Goal: Check status: Check status

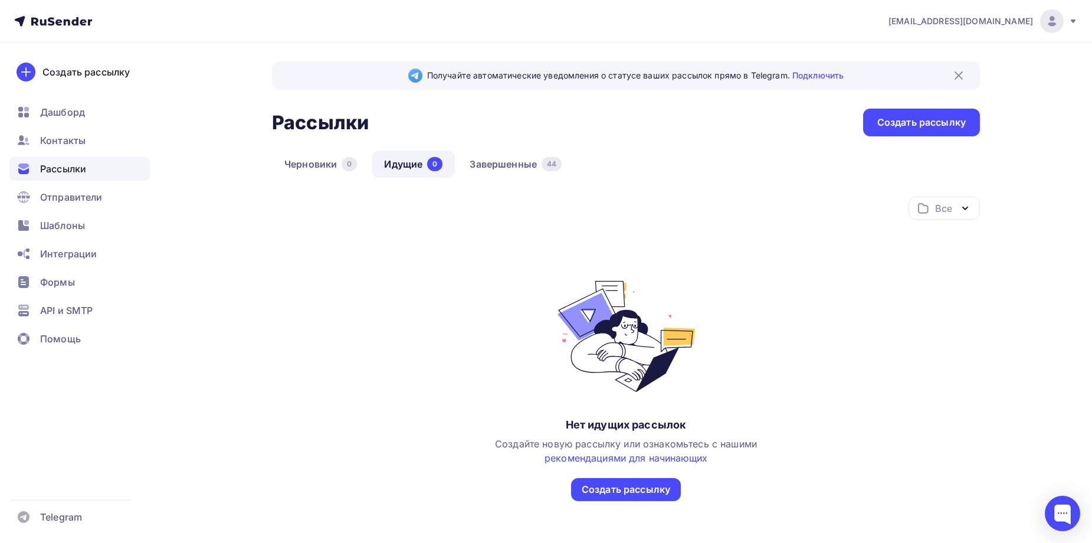
click at [1060, 414] on div "n.kulik84@mail.ru Аккаунт Тарифы Выйти Создать рассылку Дашборд Контакты Рассыл…" at bounding box center [546, 303] width 1092 height 606
click at [969, 364] on div "Все Все папки СТОК (1) Создать новую папку Нет идущих рассылок Создайте новую р…" at bounding box center [626, 349] width 708 height 305
click at [515, 163] on link "Завершенные 44" at bounding box center [515, 163] width 117 height 27
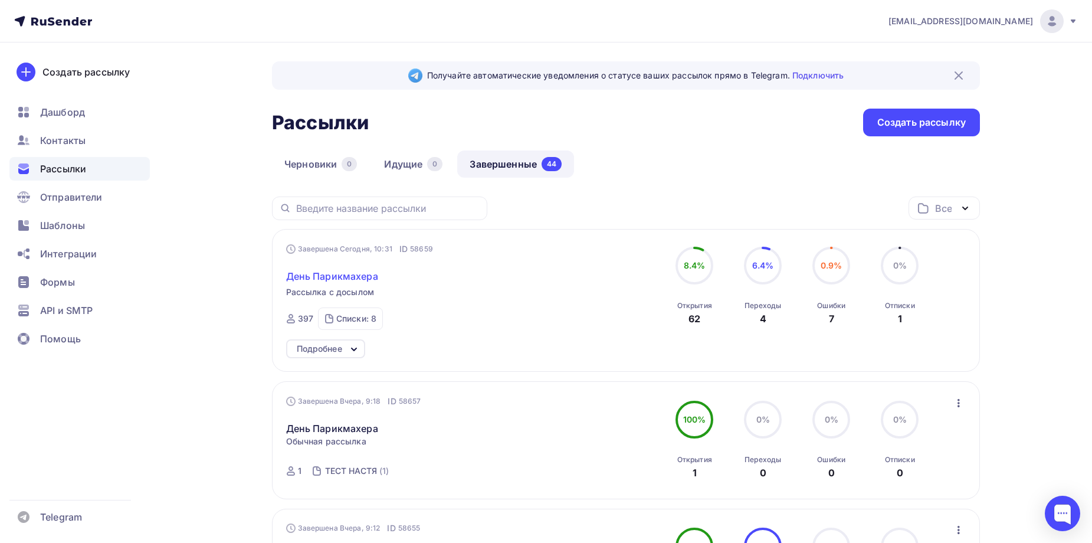
click at [336, 274] on span "День Парикмахера" at bounding box center [332, 276] width 92 height 14
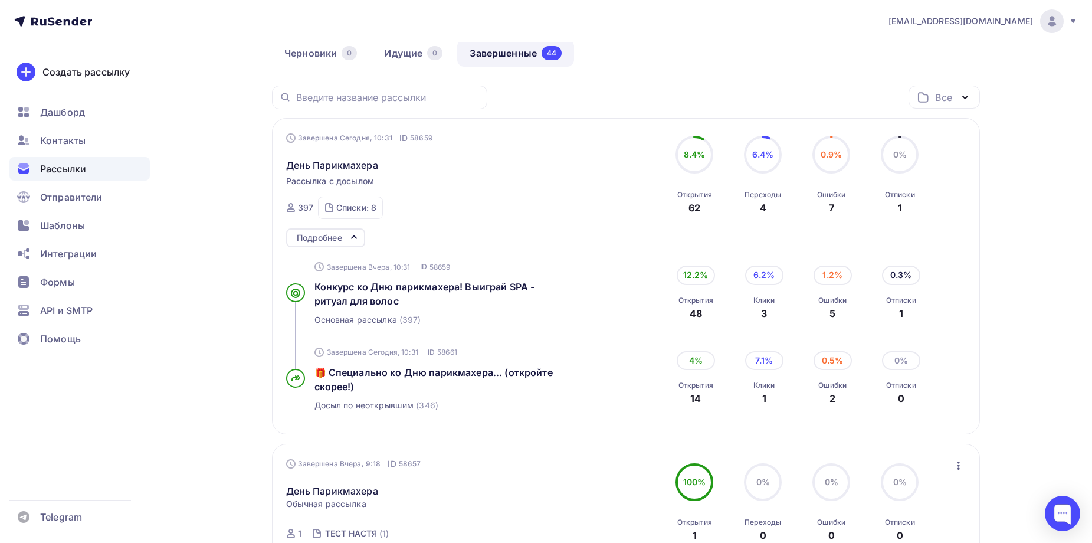
scroll to position [138, 0]
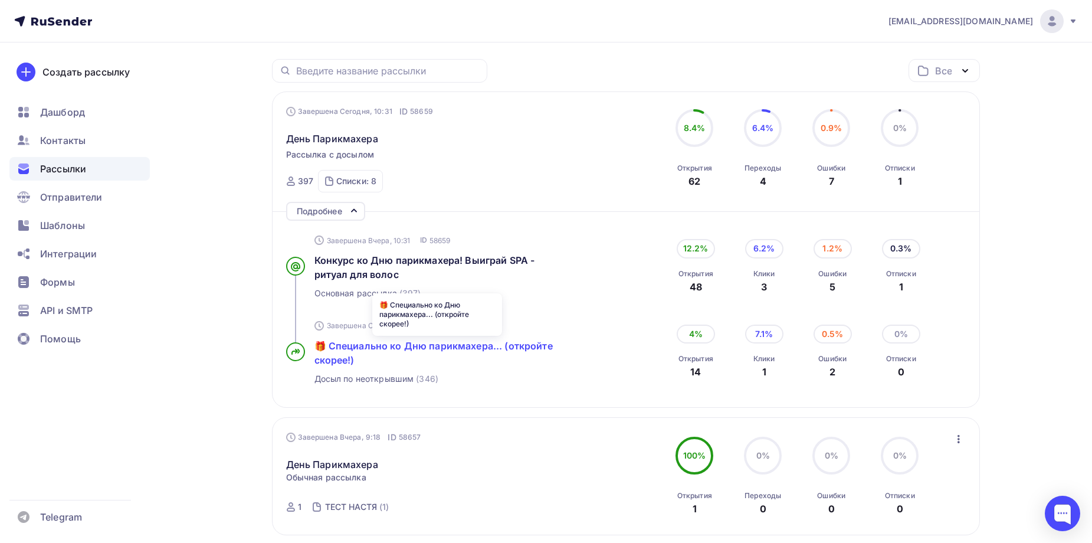
click at [447, 345] on span "🎁 Специально ко Дню парикмахера... (откройте скорее!)" at bounding box center [434, 353] width 238 height 26
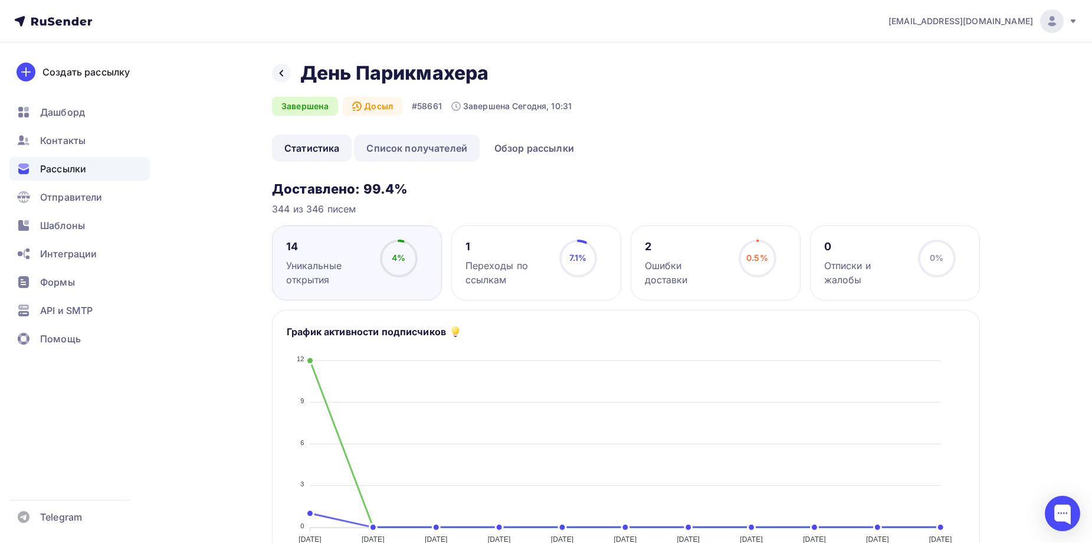
click at [446, 152] on link "Список получателей" at bounding box center [417, 148] width 126 height 27
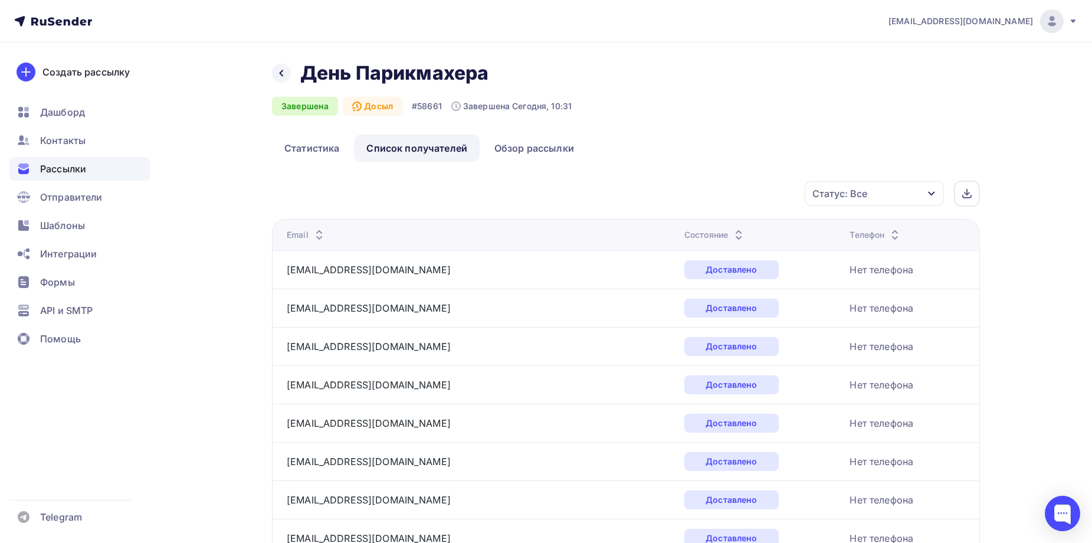
click at [685, 232] on div "Состояние" at bounding box center [715, 235] width 61 height 12
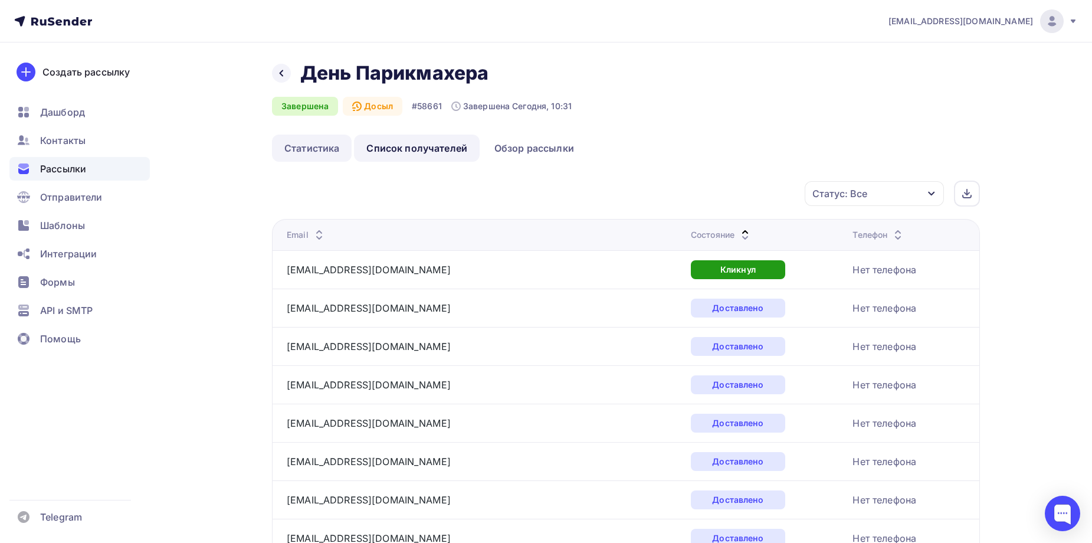
click at [312, 152] on link "Статистика" at bounding box center [312, 148] width 80 height 27
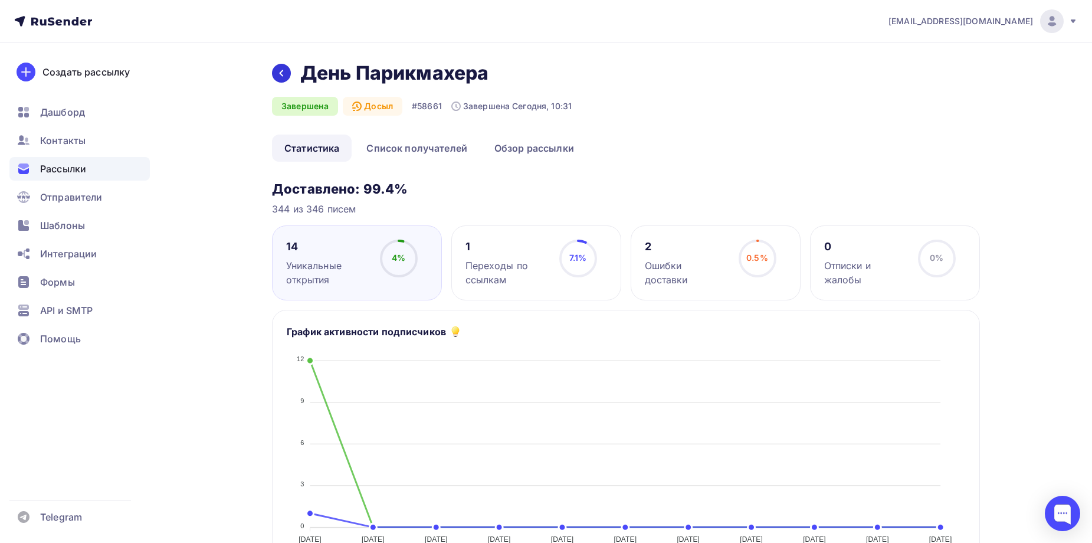
click at [276, 77] on div at bounding box center [281, 73] width 19 height 19
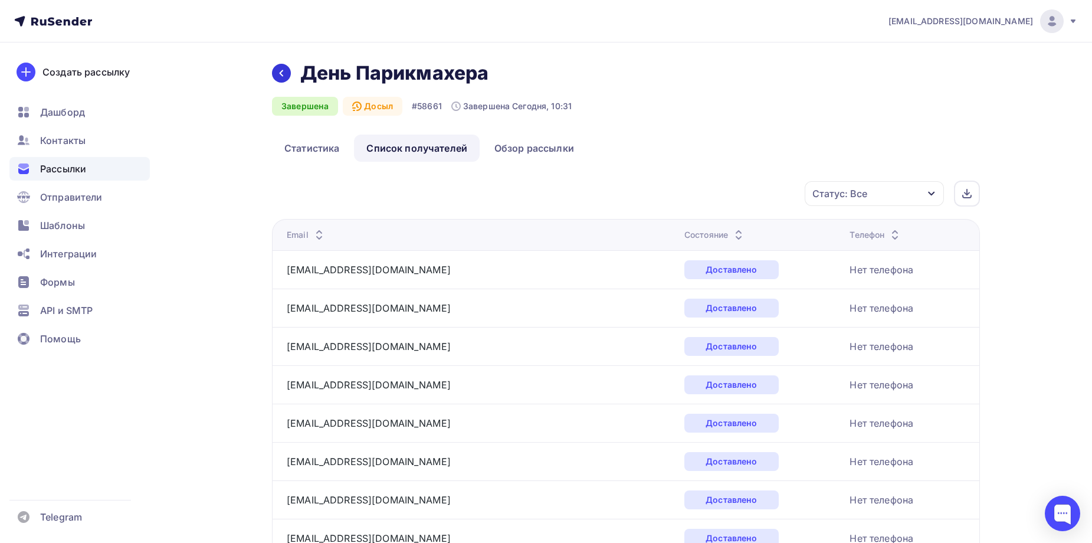
click at [283, 75] on icon at bounding box center [281, 72] width 9 height 9
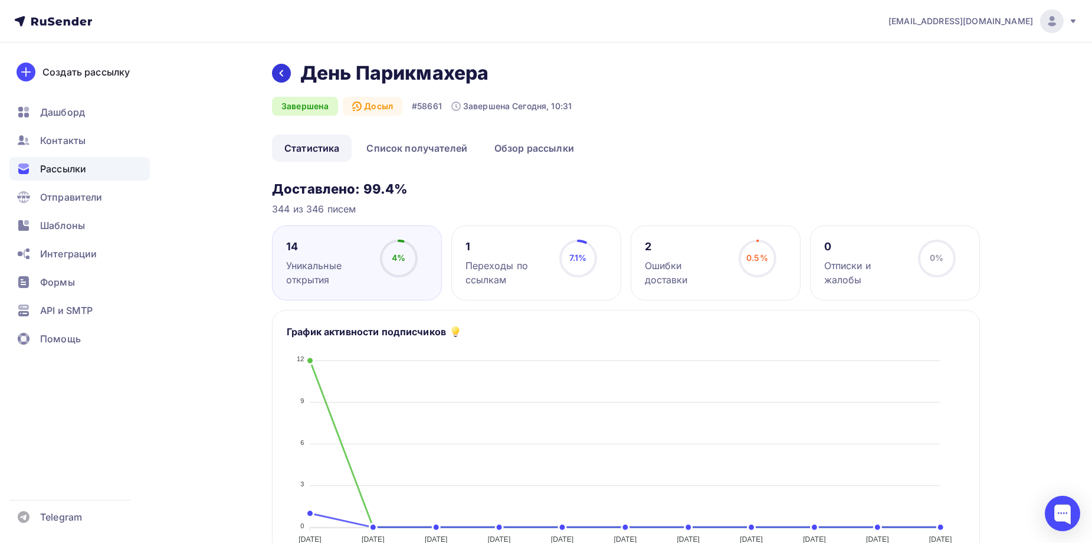
click at [278, 67] on div at bounding box center [281, 73] width 19 height 19
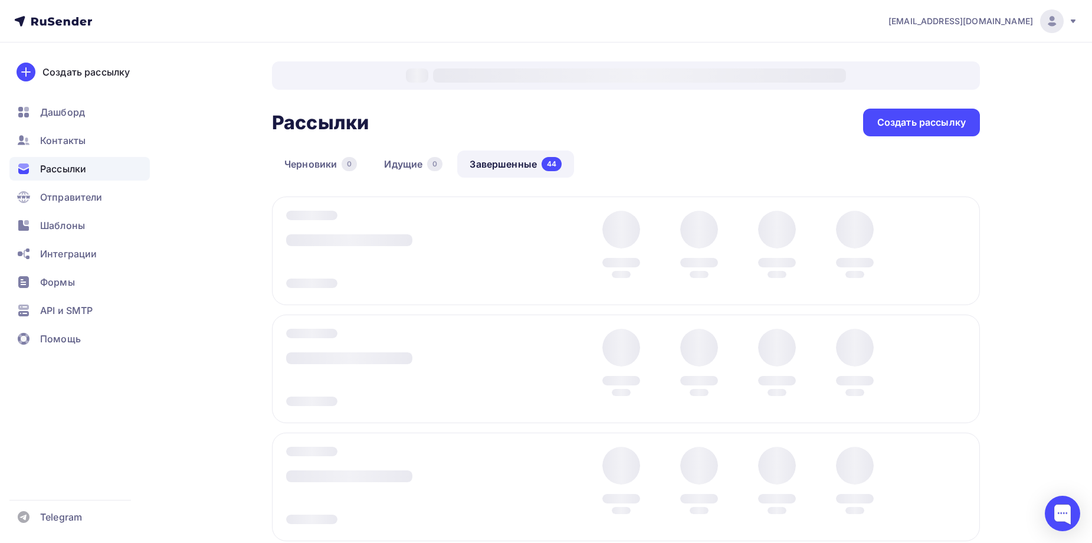
scroll to position [34, 0]
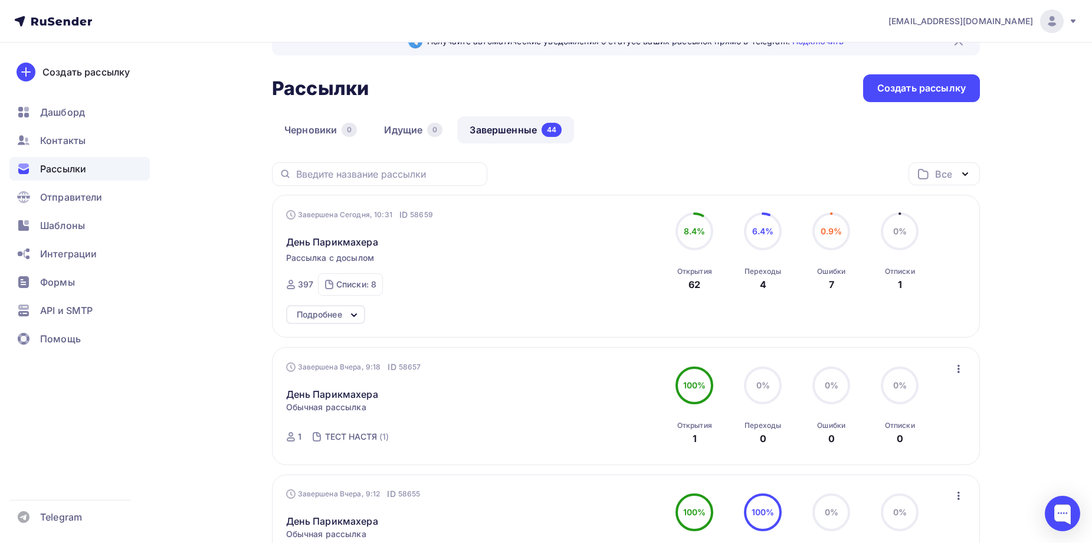
click at [339, 315] on div "Подробнее" at bounding box center [319, 314] width 45 height 14
